Goal: Communication & Community: Answer question/provide support

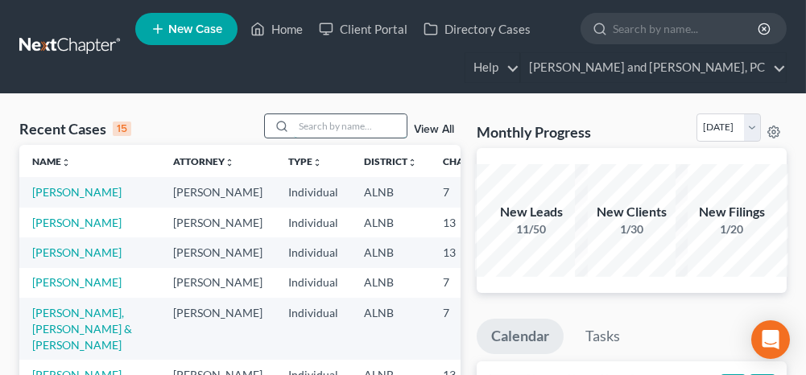
click at [353, 117] on input "search" at bounding box center [350, 125] width 113 height 23
type input "[PERSON_NAME]"
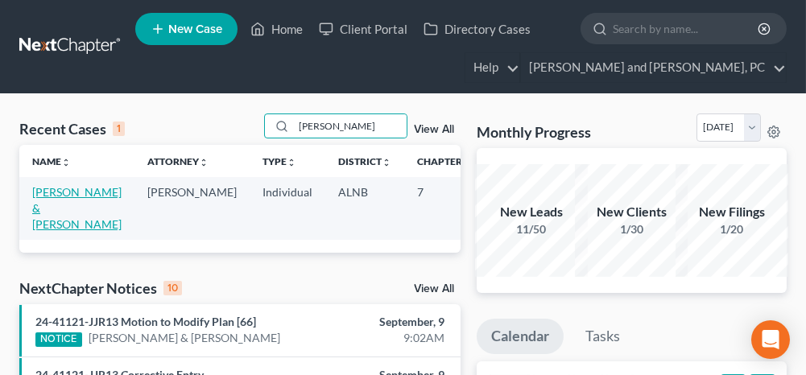
click at [44, 202] on link "[PERSON_NAME] & [PERSON_NAME]" at bounding box center [76, 208] width 89 height 46
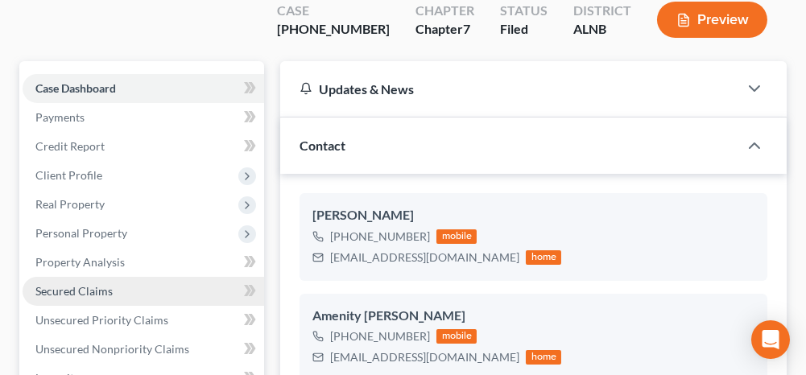
scroll to position [143, 0]
click at [114, 277] on link "Secured Claims" at bounding box center [143, 291] width 241 height 29
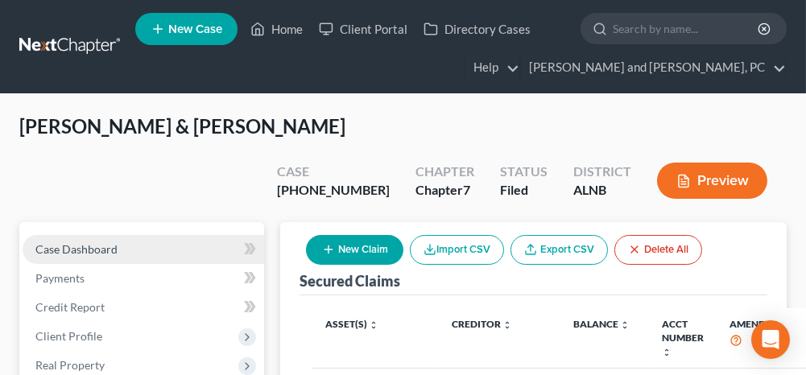
click at [169, 235] on link "Case Dashboard" at bounding box center [143, 249] width 241 height 29
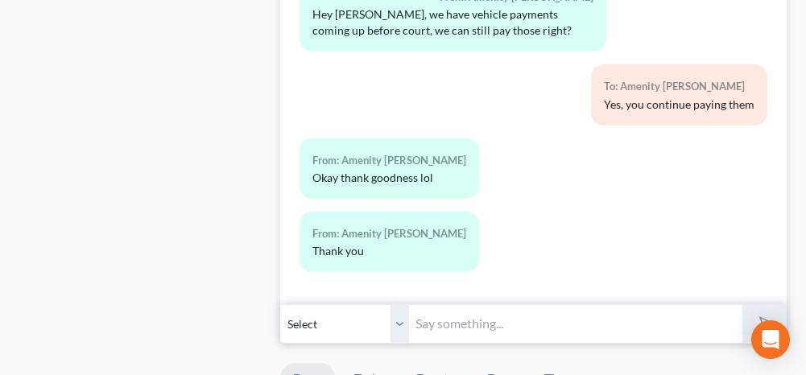
scroll to position [1851, 0]
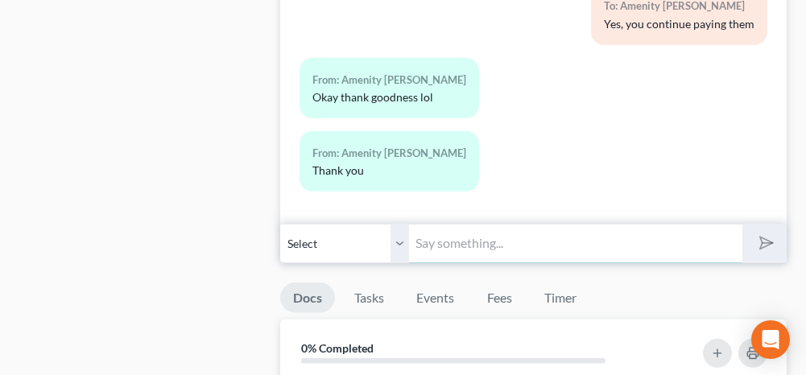
click at [464, 224] on input "text" at bounding box center [575, 243] width 332 height 39
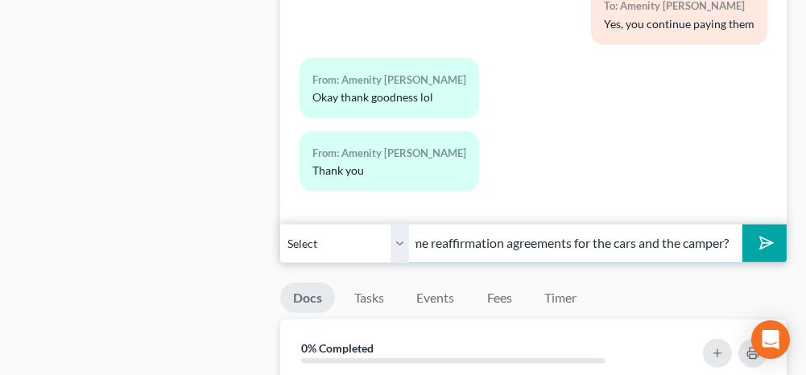
scroll to position [0, 455]
type input "What day do you think you and your husband could come by the office to sign som…"
click at [403, 224] on select "Select [PHONE_NUMBER] - [PERSON_NAME] [PHONE_NUMBER] - Amenity [PERSON_NAME]" at bounding box center [344, 243] width 129 height 39
select select "1"
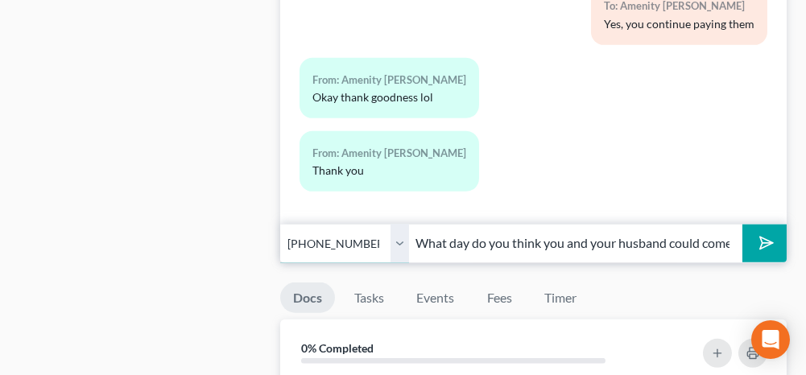
click at [280, 224] on select "Select [PHONE_NUMBER] - [PERSON_NAME] [PHONE_NUMBER] - Amenity [PERSON_NAME]" at bounding box center [344, 243] width 129 height 39
click at [764, 232] on icon "submit" at bounding box center [763, 243] width 23 height 23
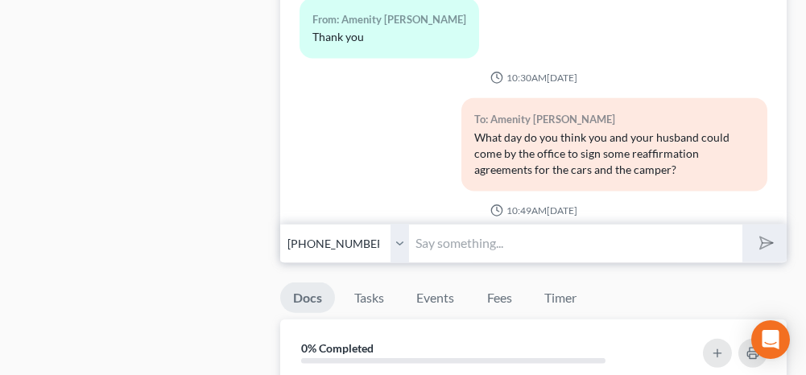
scroll to position [6906, 0]
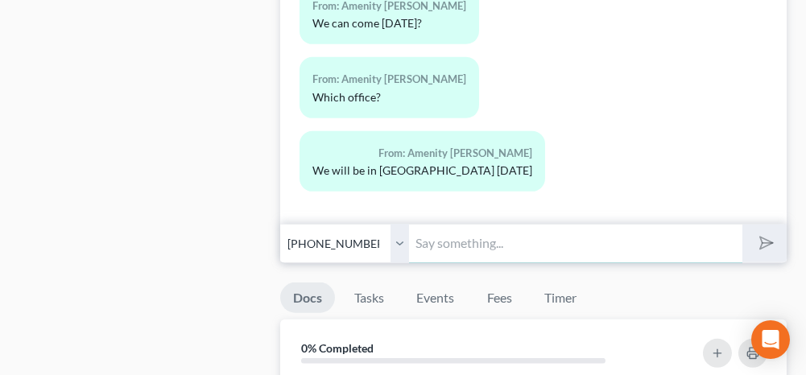
click at [451, 224] on input "text" at bounding box center [575, 243] width 332 height 39
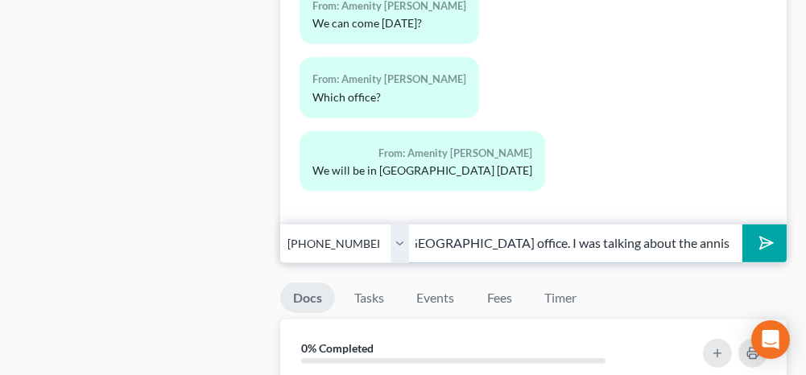
scroll to position [0, 82]
type input "I am in the [GEOGRAPHIC_DATA] office. I was talking about the anniston office. …"
click at [399, 224] on select "Select [PHONE_NUMBER] - [PERSON_NAME] [PHONE_NUMBER] - Amenity [PERSON_NAME]" at bounding box center [344, 243] width 129 height 39
click at [280, 224] on select "Select [PHONE_NUMBER] - [PERSON_NAME] [PHONE_NUMBER] - Amenity [PERSON_NAME]" at bounding box center [344, 243] width 129 height 39
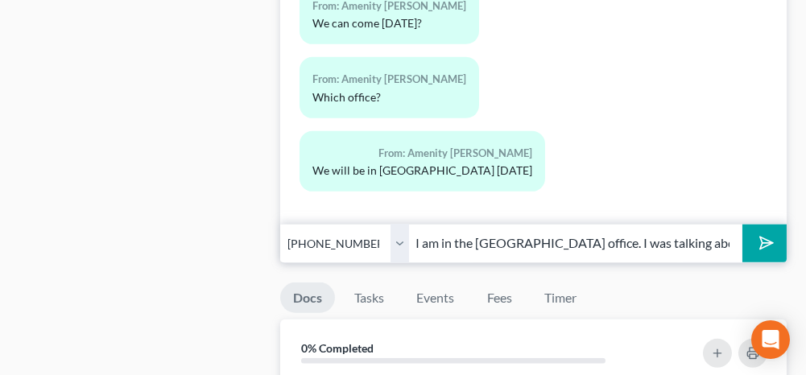
click at [763, 238] on line "submit" at bounding box center [767, 243] width 10 height 10
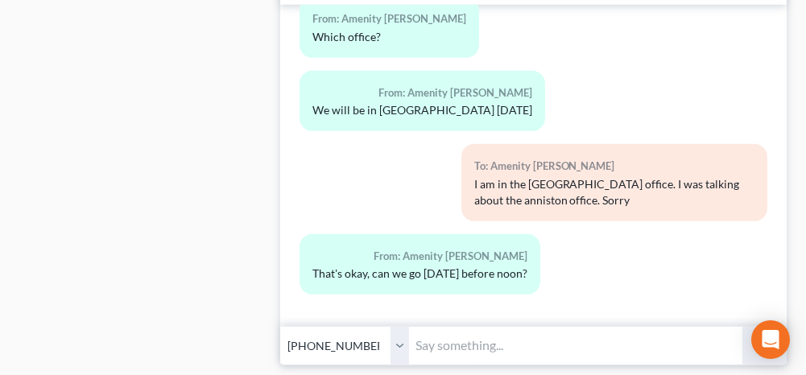
scroll to position [1851, 0]
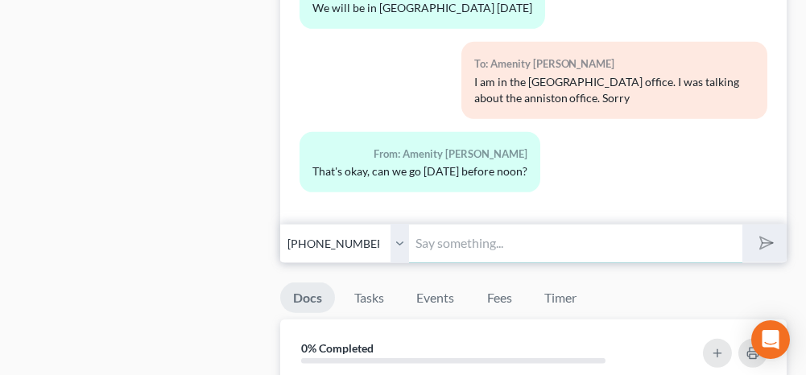
click at [445, 224] on input "text" at bounding box center [575, 243] width 332 height 39
type input "I won't be here [DATE]."
click at [402, 224] on select "Select [PHONE_NUMBER] - [PERSON_NAME] [PHONE_NUMBER] - Amenity [PERSON_NAME]" at bounding box center [344, 243] width 129 height 39
click at [280, 224] on select "Select [PHONE_NUMBER] - [PERSON_NAME] [PHONE_NUMBER] - Amenity [PERSON_NAME]" at bounding box center [344, 243] width 129 height 39
click at [771, 233] on polygon "submit" at bounding box center [762, 242] width 19 height 19
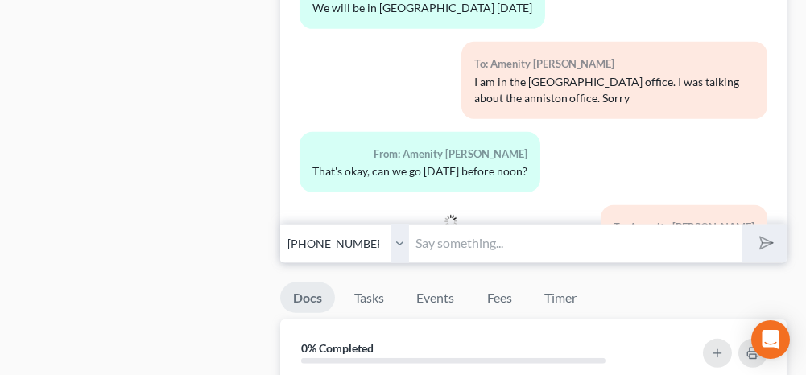
scroll to position [7143, 0]
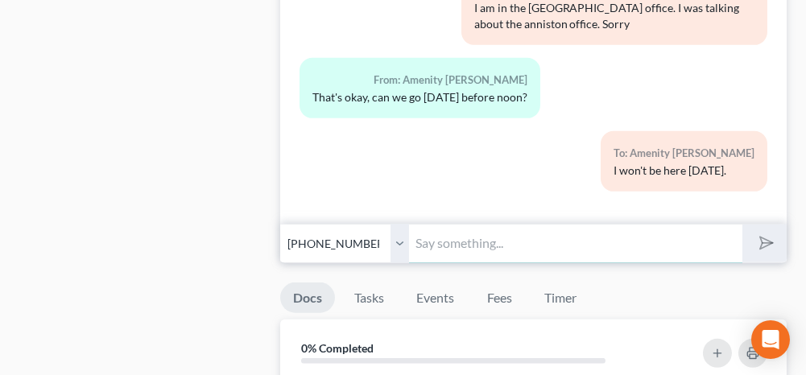
click at [457, 224] on input "text" at bounding box center [575, 243] width 332 height 39
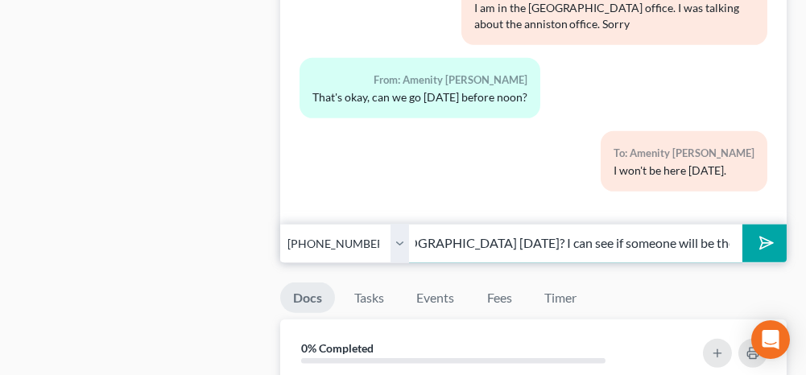
scroll to position [0, 195]
type input "What time are you going to [GEOGRAPHIC_DATA] [DATE]? I can see if someone will …"
click at [398, 224] on select "Select [PHONE_NUMBER] - [PERSON_NAME] [PHONE_NUMBER] - Amenity [PERSON_NAME]" at bounding box center [344, 243] width 129 height 39
click at [280, 224] on select "Select [PHONE_NUMBER] - [PERSON_NAME] [PHONE_NUMBER] - Amenity [PERSON_NAME]" at bounding box center [344, 243] width 129 height 39
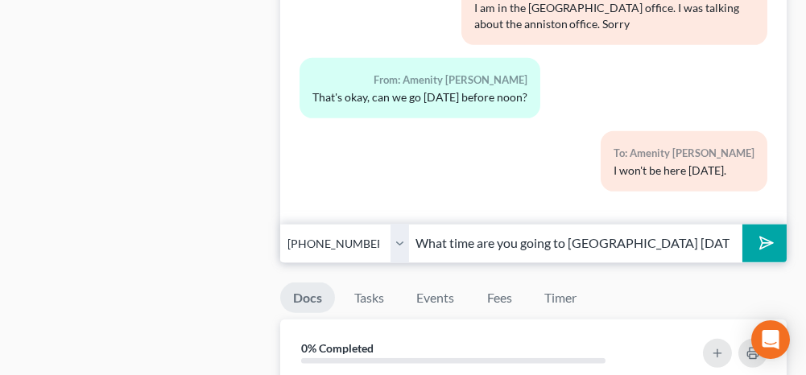
click at [765, 232] on icon "submit" at bounding box center [763, 243] width 23 height 23
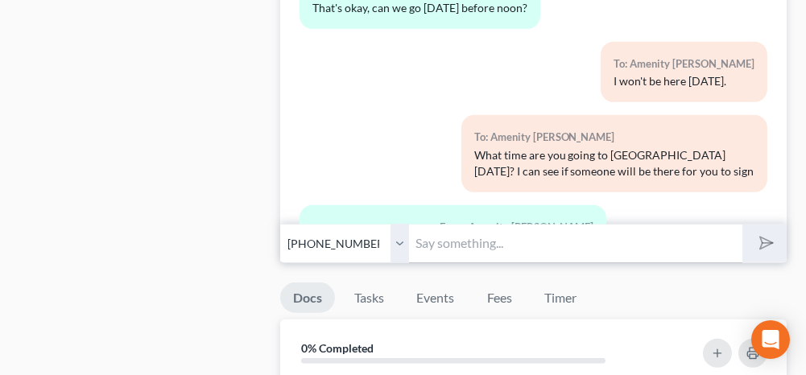
scroll to position [7322, 0]
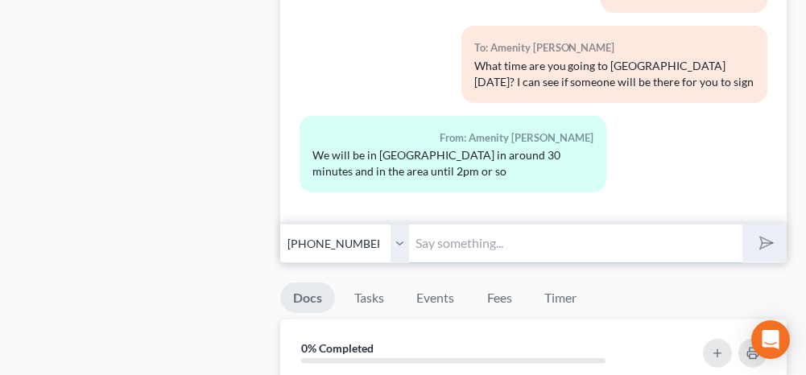
click at [485, 224] on input "text" at bounding box center [575, 243] width 332 height 39
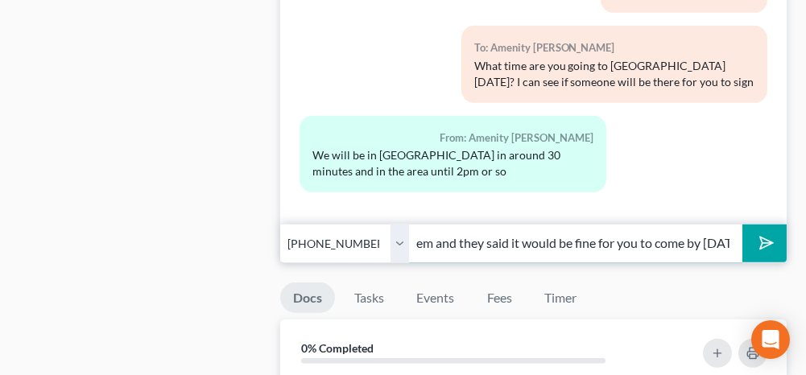
scroll to position [0, 295]
type input "They close between 12-1 for lunch but I talked to them and they said it would b…"
drag, startPoint x: 400, startPoint y: 192, endPoint x: 397, endPoint y: 201, distance: 9.4
click at [400, 224] on select "Select [PHONE_NUMBER] - [PERSON_NAME] [PHONE_NUMBER] - Amenity [PERSON_NAME]" at bounding box center [344, 243] width 129 height 39
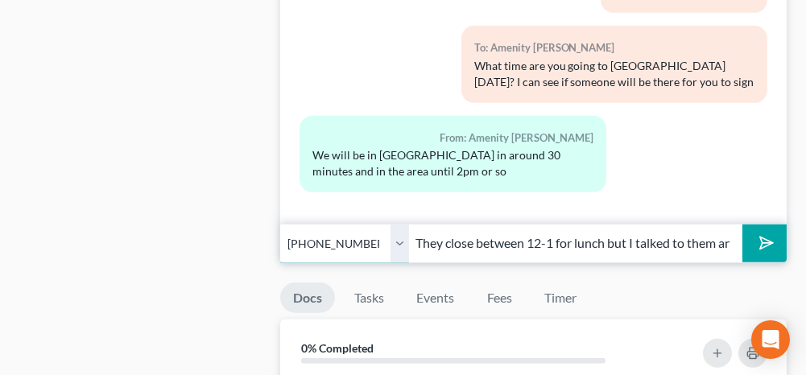
click at [280, 224] on select "Select [PHONE_NUMBER] - [PERSON_NAME] [PHONE_NUMBER] - Amenity [PERSON_NAME]" at bounding box center [344, 243] width 129 height 39
click at [766, 238] on line "submit" at bounding box center [767, 243] width 10 height 10
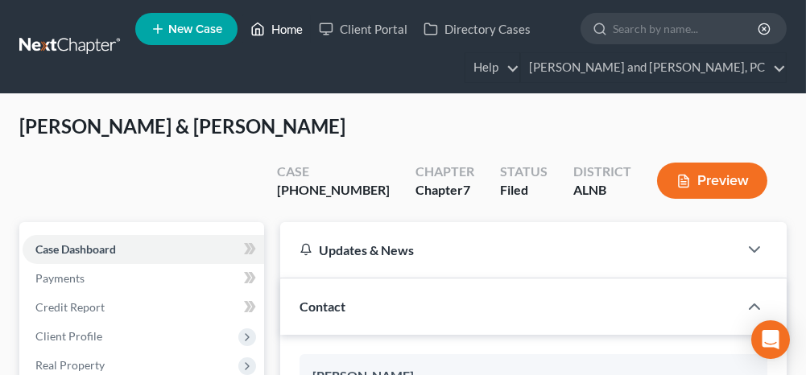
click at [281, 27] on link "Home" at bounding box center [276, 28] width 68 height 29
